Goal: Information Seeking & Learning: Learn about a topic

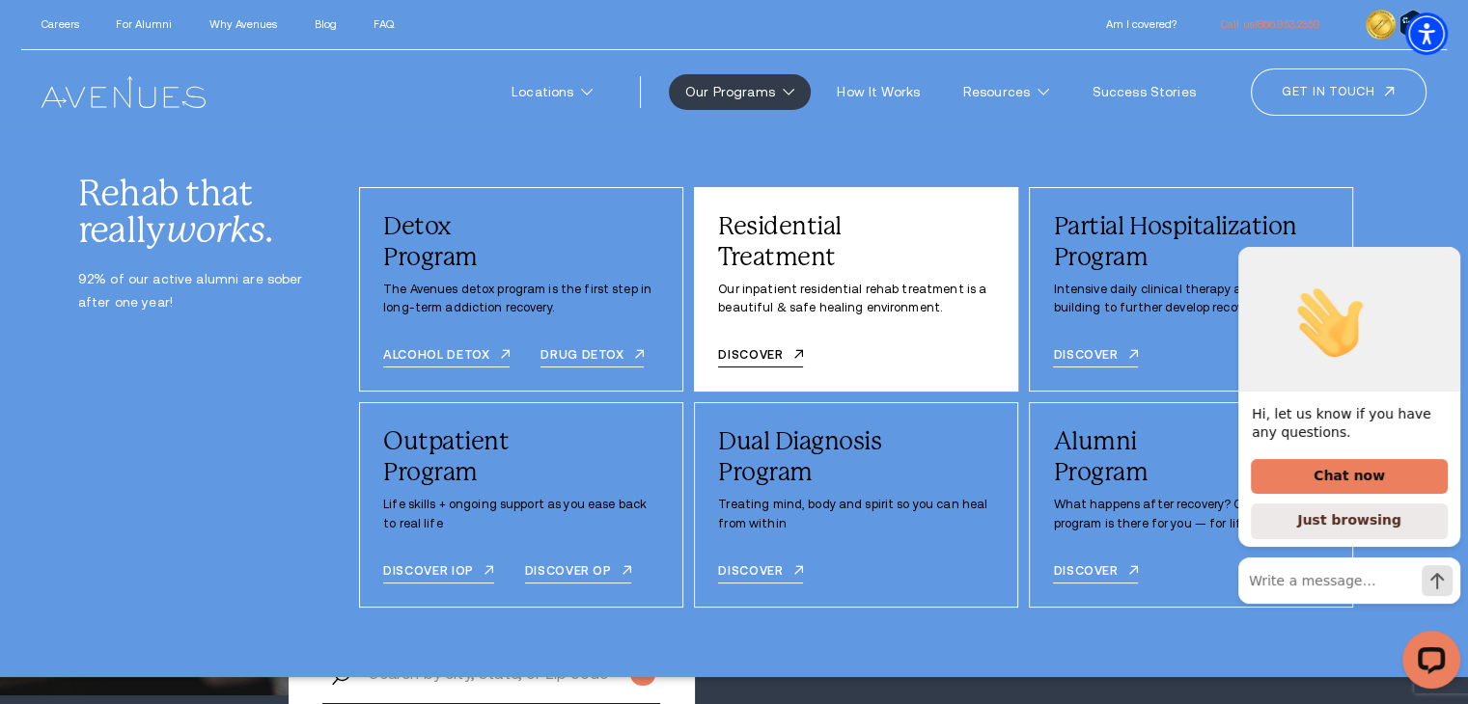
click at [783, 346] on div "Residential Treatment Our inpatient residential rehab treatment is a beautiful …" at bounding box center [856, 290] width 324 height 206
